Goal: Information Seeking & Learning: Learn about a topic

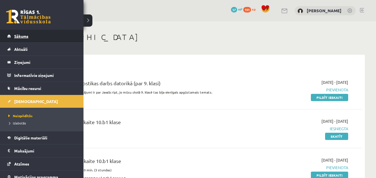
click at [37, 38] on link "Sākums" at bounding box center [41, 36] width 69 height 13
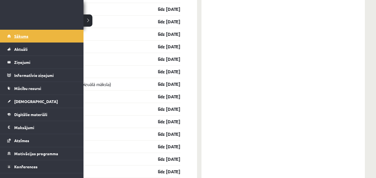
scroll to position [704, 0]
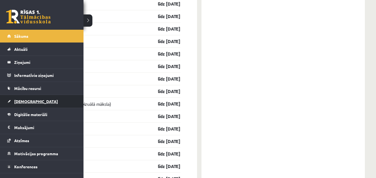
click at [26, 100] on span "[DEMOGRAPHIC_DATA]" at bounding box center [36, 101] width 44 height 5
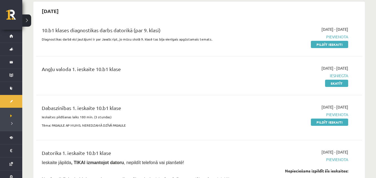
scroll to position [56, 0]
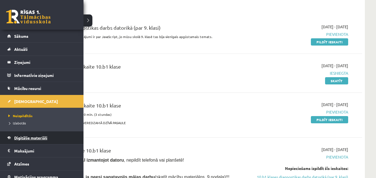
click at [30, 135] on link "Digitālie materiāli" at bounding box center [41, 138] width 69 height 13
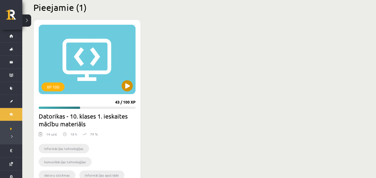
scroll to position [167, 0]
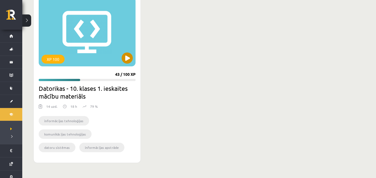
click at [70, 37] on div "XP 100" at bounding box center [87, 32] width 97 height 70
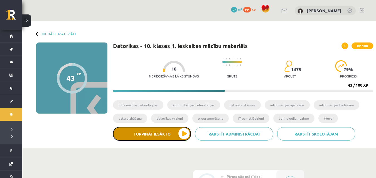
click at [171, 135] on button "Turpināt iesākto" at bounding box center [152, 134] width 78 height 14
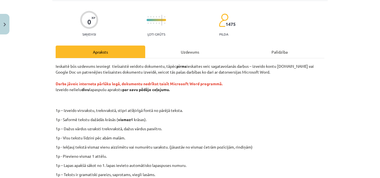
scroll to position [56, 0]
